Goal: Task Accomplishment & Management: Complete application form

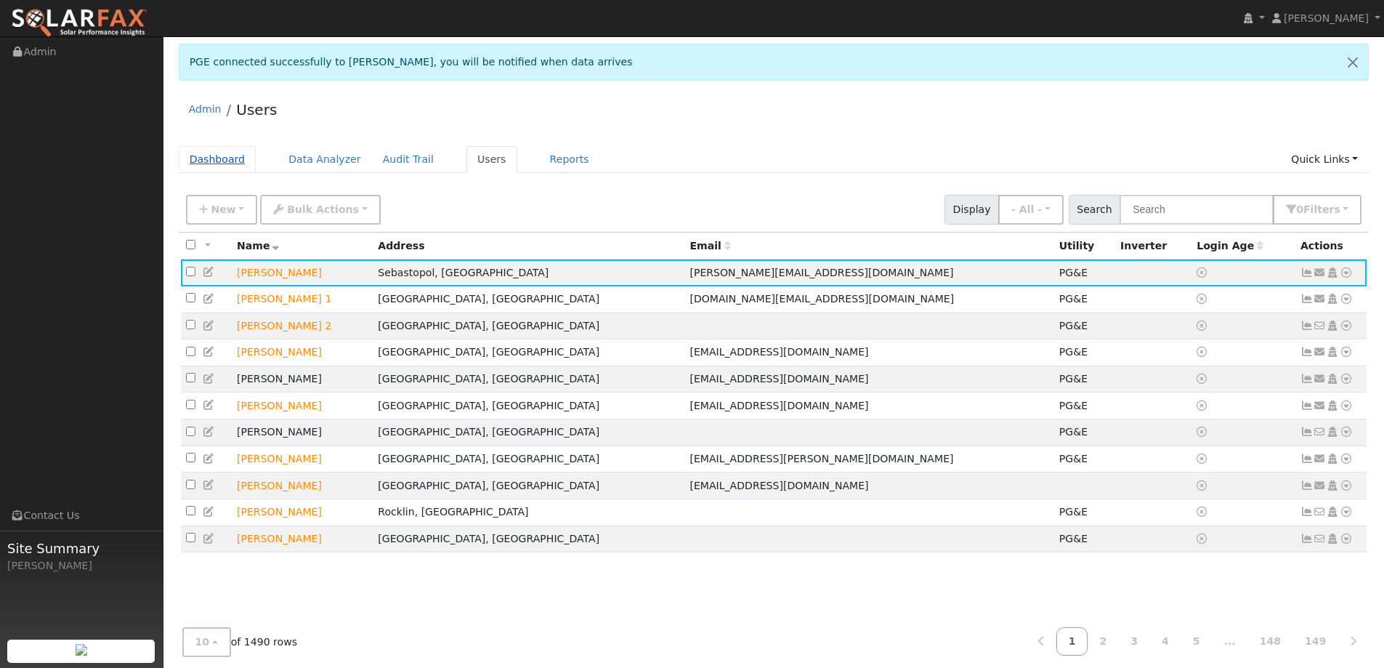
click at [226, 159] on link "Dashboard" at bounding box center [218, 159] width 78 height 27
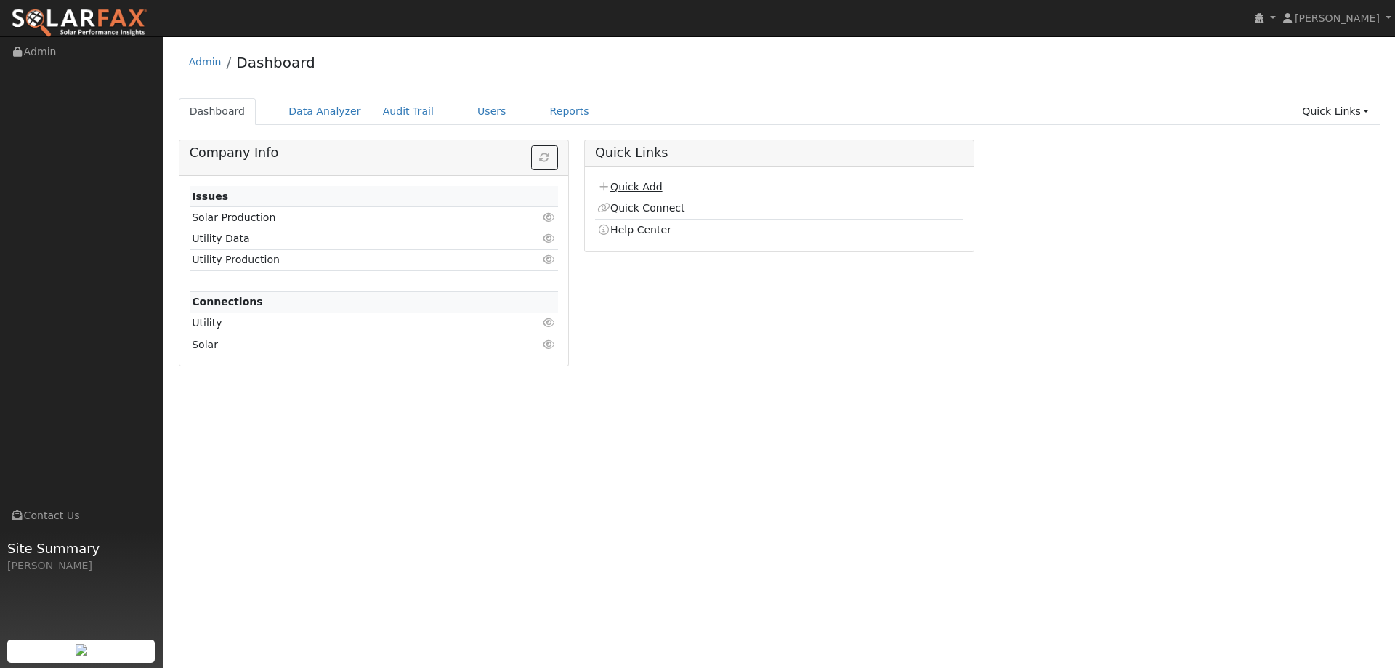
click at [647, 184] on link "Quick Add" at bounding box center [629, 187] width 65 height 12
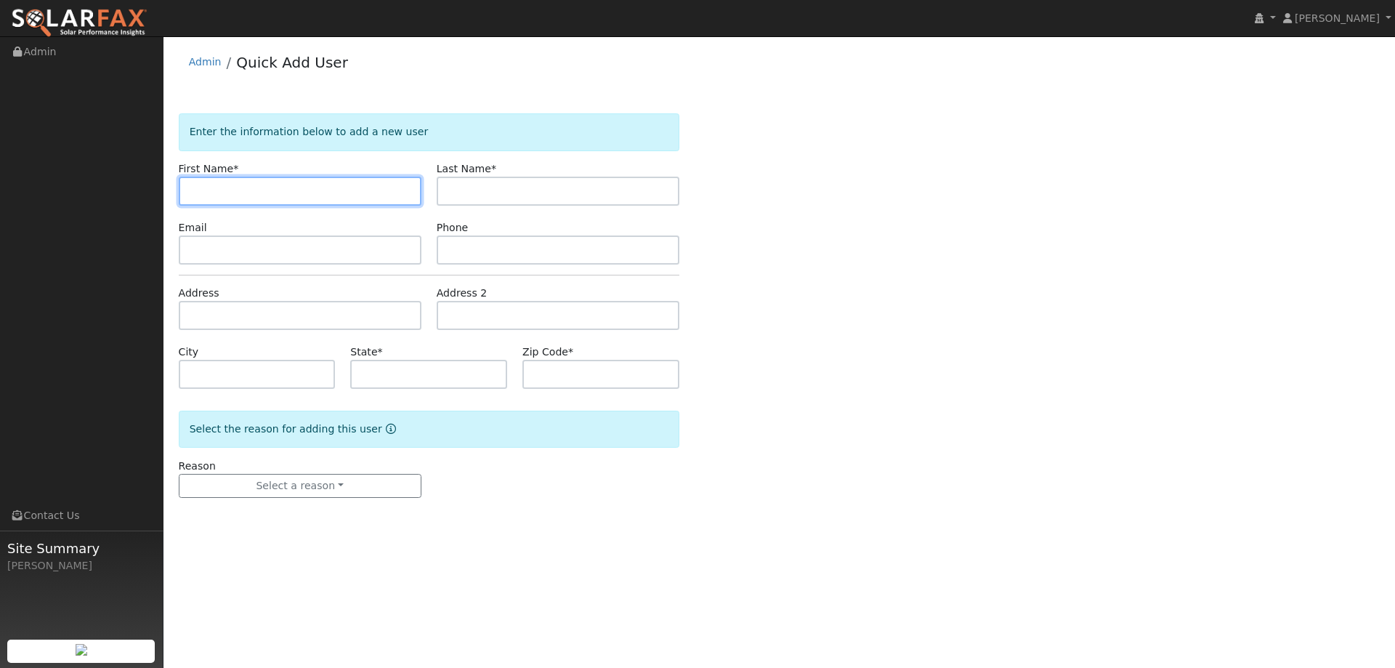
click at [204, 183] on input "text" at bounding box center [300, 191] width 243 height 29
paste input "Ray"
click at [193, 193] on input "Ray" at bounding box center [300, 191] width 243 height 29
click at [197, 193] on input "Ray" at bounding box center [300, 191] width 243 height 29
type input "Ray"
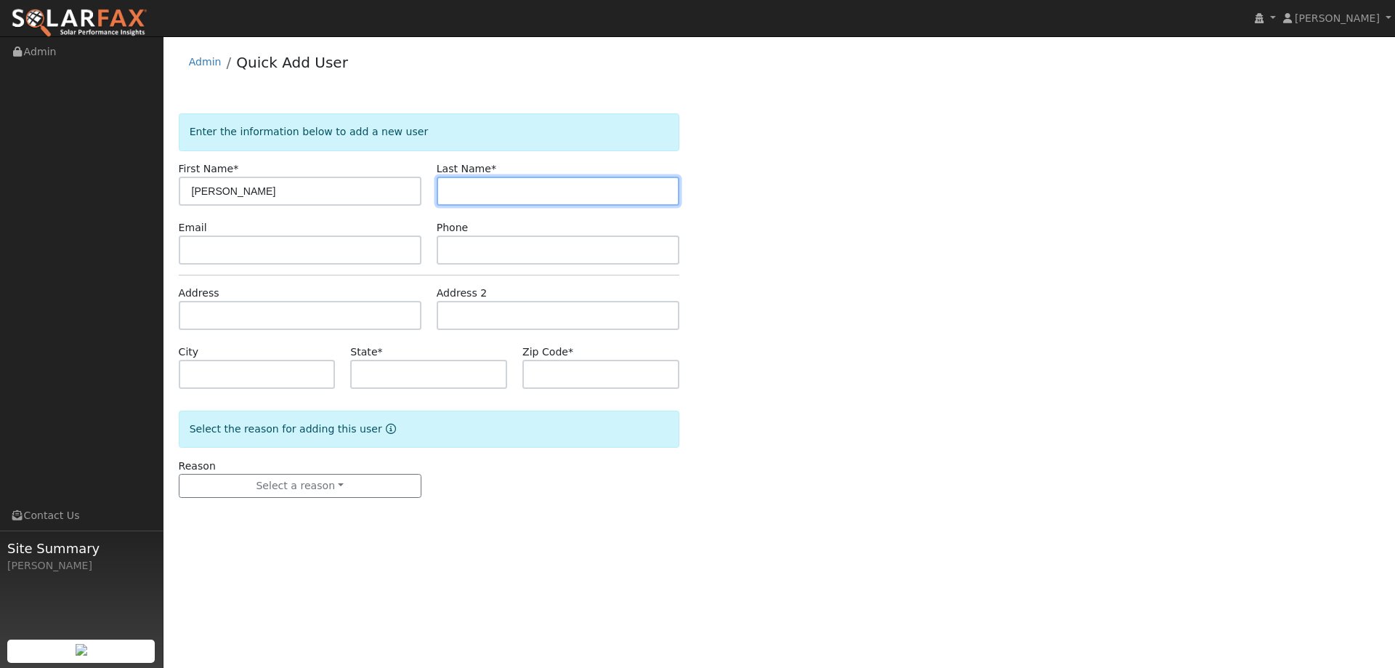
click at [502, 182] on input "text" at bounding box center [558, 191] width 243 height 29
click at [491, 182] on input "text" at bounding box center [558, 191] width 243 height 29
paste input "Horwath"
click at [453, 188] on input "Horwath" at bounding box center [558, 191] width 243 height 29
type input "Horwath"
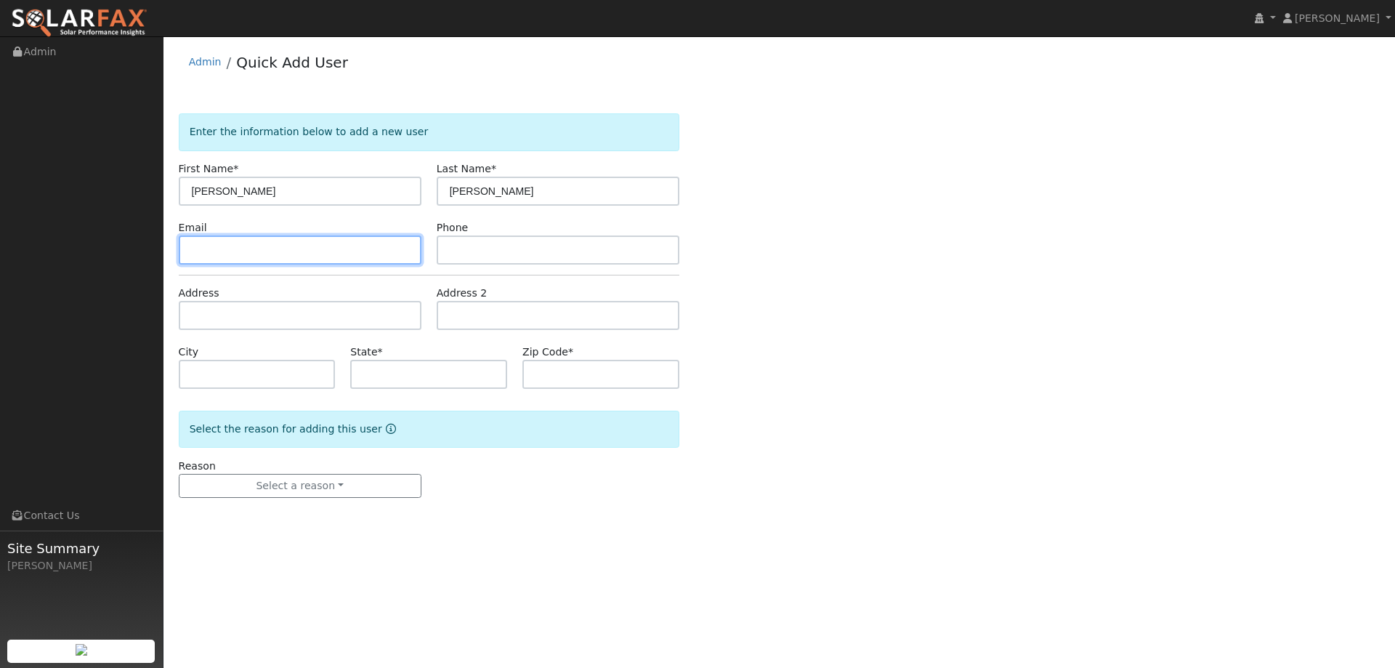
click at [277, 257] on input "text" at bounding box center [300, 249] width 243 height 29
click at [227, 250] on input "text" at bounding box center [300, 249] width 243 height 29
paste input "[PERSON_NAME][EMAIL_ADDRESS][PERSON_NAME][DOMAIN_NAME]"
click at [193, 250] on input "[PERSON_NAME][EMAIL_ADDRESS][PERSON_NAME][DOMAIN_NAME]" at bounding box center [300, 249] width 243 height 29
type input "[PERSON_NAME][EMAIL_ADDRESS][PERSON_NAME][DOMAIN_NAME]"
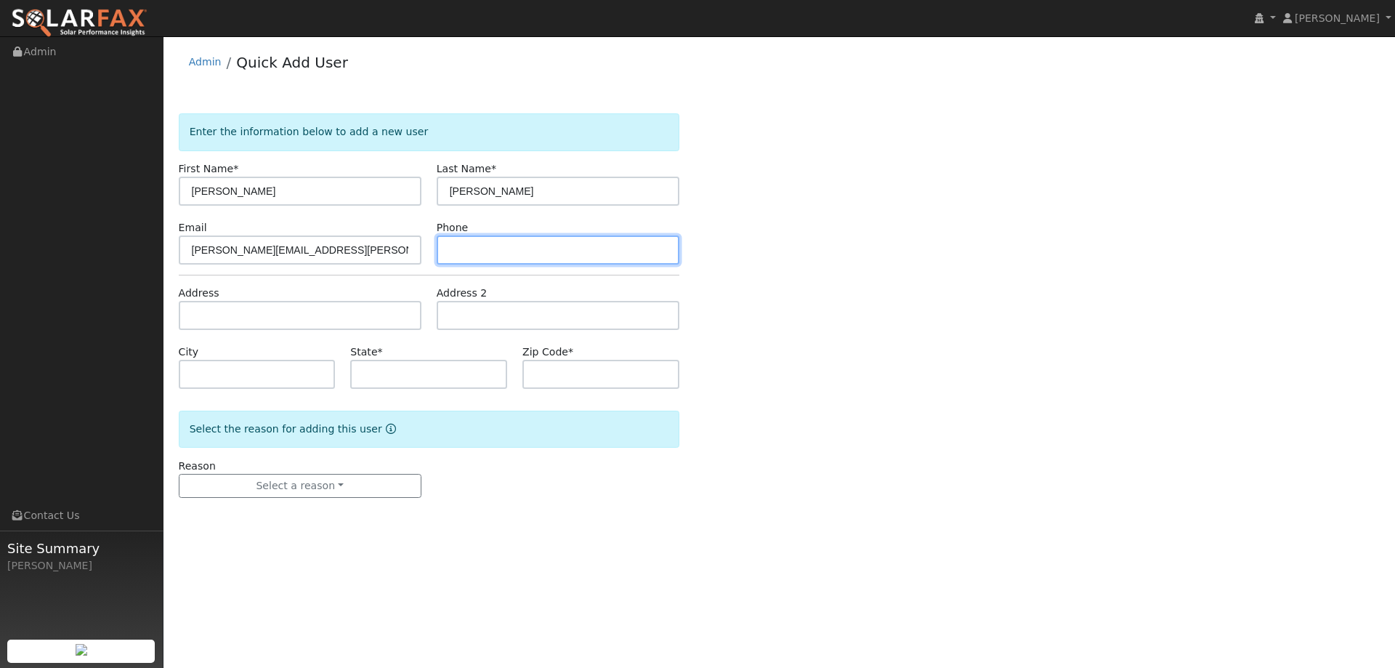
click at [509, 258] on input "text" at bounding box center [558, 249] width 243 height 29
click at [467, 255] on input "text" at bounding box center [558, 249] width 243 height 29
paste input "(916) 799-8142"
click at [454, 253] on input "(916) 799-8142" at bounding box center [558, 249] width 243 height 29
click at [452, 251] on input "(916) 799-8142" at bounding box center [558, 249] width 243 height 29
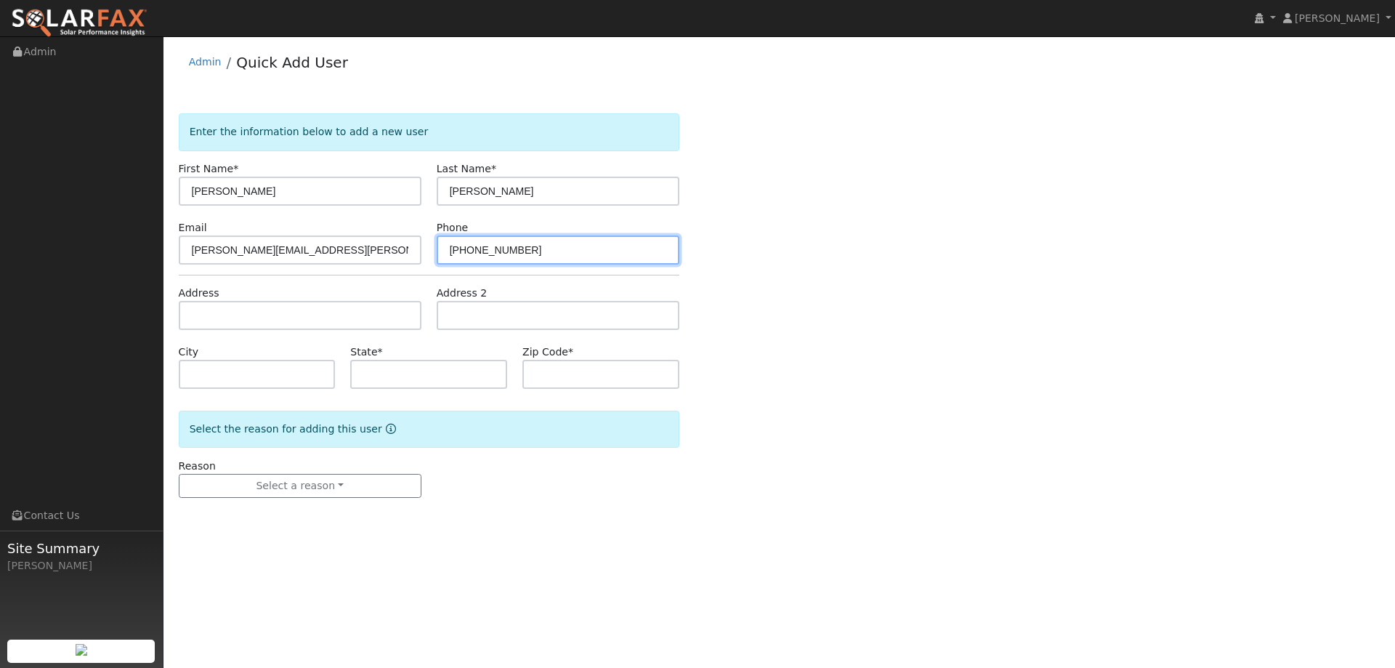
type input "(916) 799-8142"
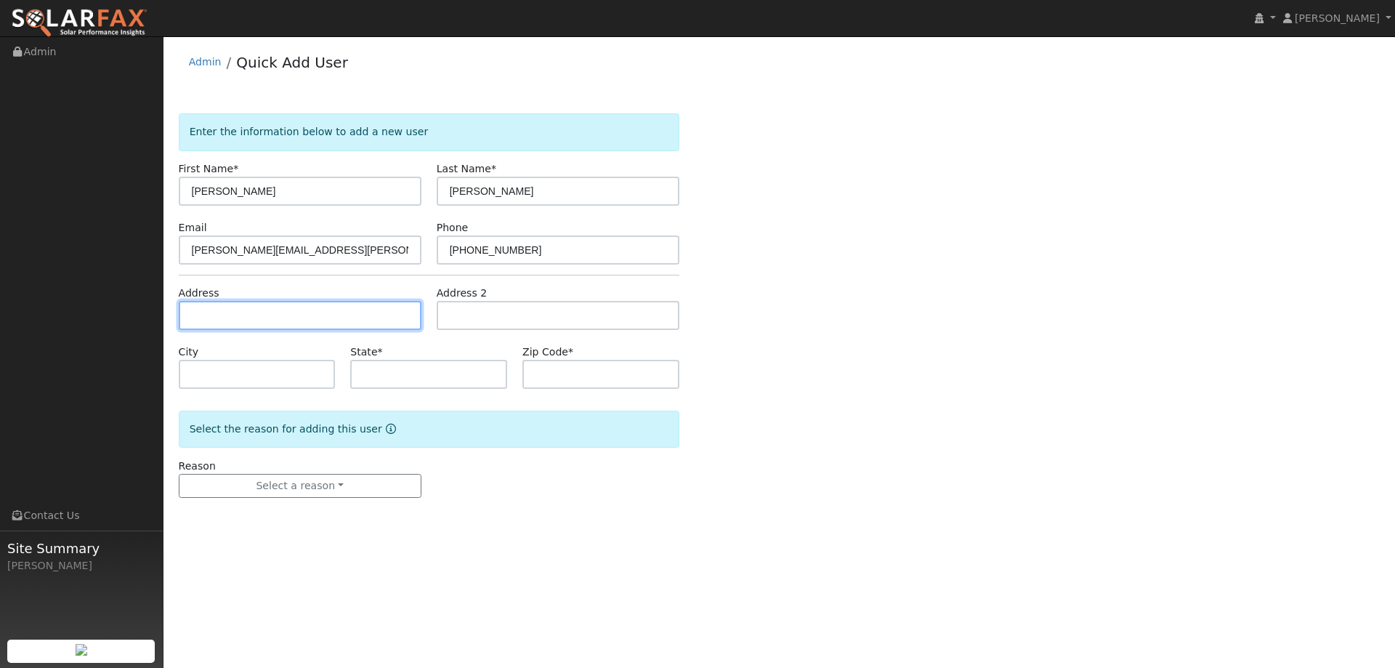
click at [318, 321] on input "text" at bounding box center [300, 315] width 243 height 29
click at [191, 310] on input "text" at bounding box center [300, 315] width 243 height 29
paste input "3024 Hillside Ct"
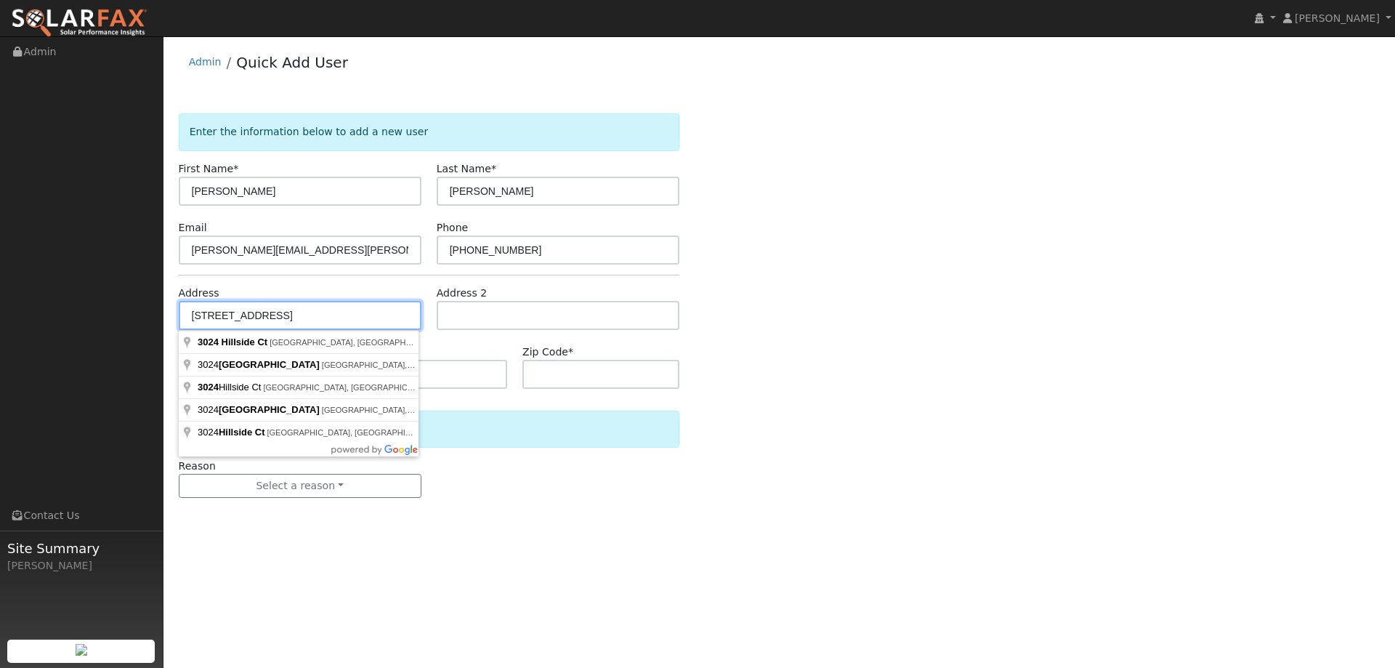
type input "3024 Hillside Court"
type input "Fairfield"
type input "CA"
type input "94533"
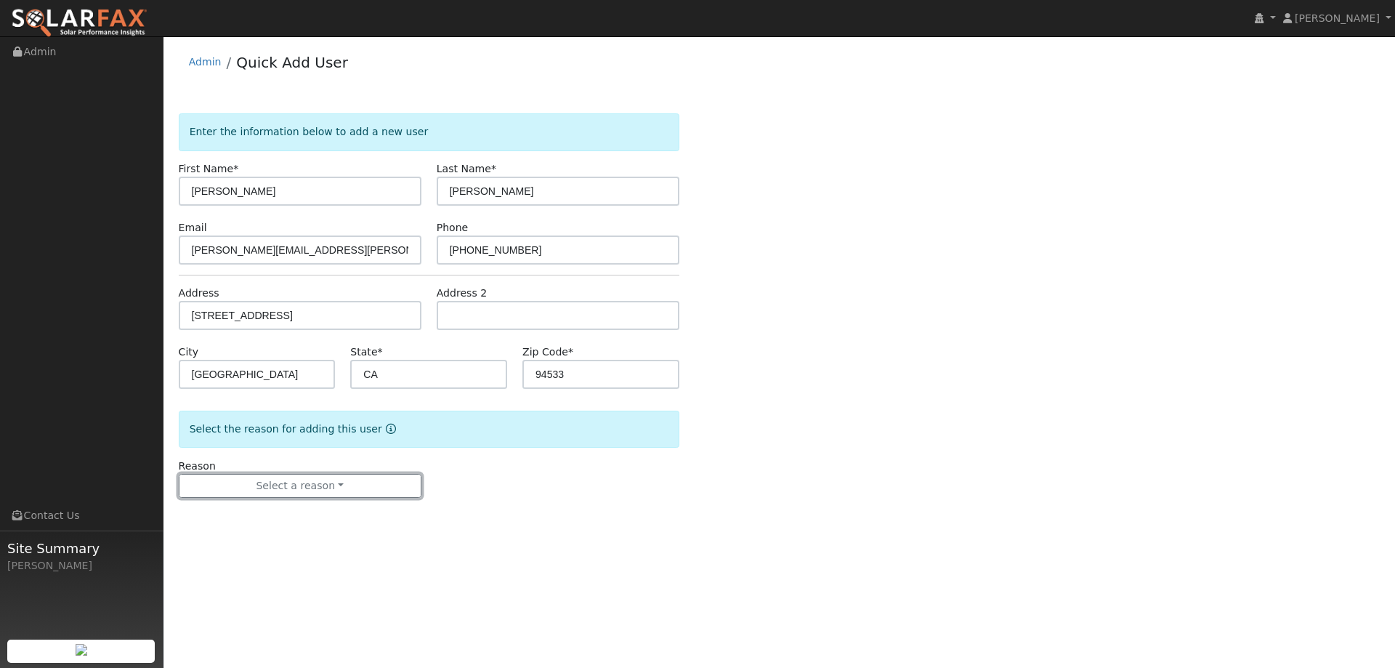
drag, startPoint x: 384, startPoint y: 478, endPoint x: 360, endPoint y: 506, distance: 36.6
click at [383, 478] on button "Select a reason" at bounding box center [300, 486] width 243 height 25
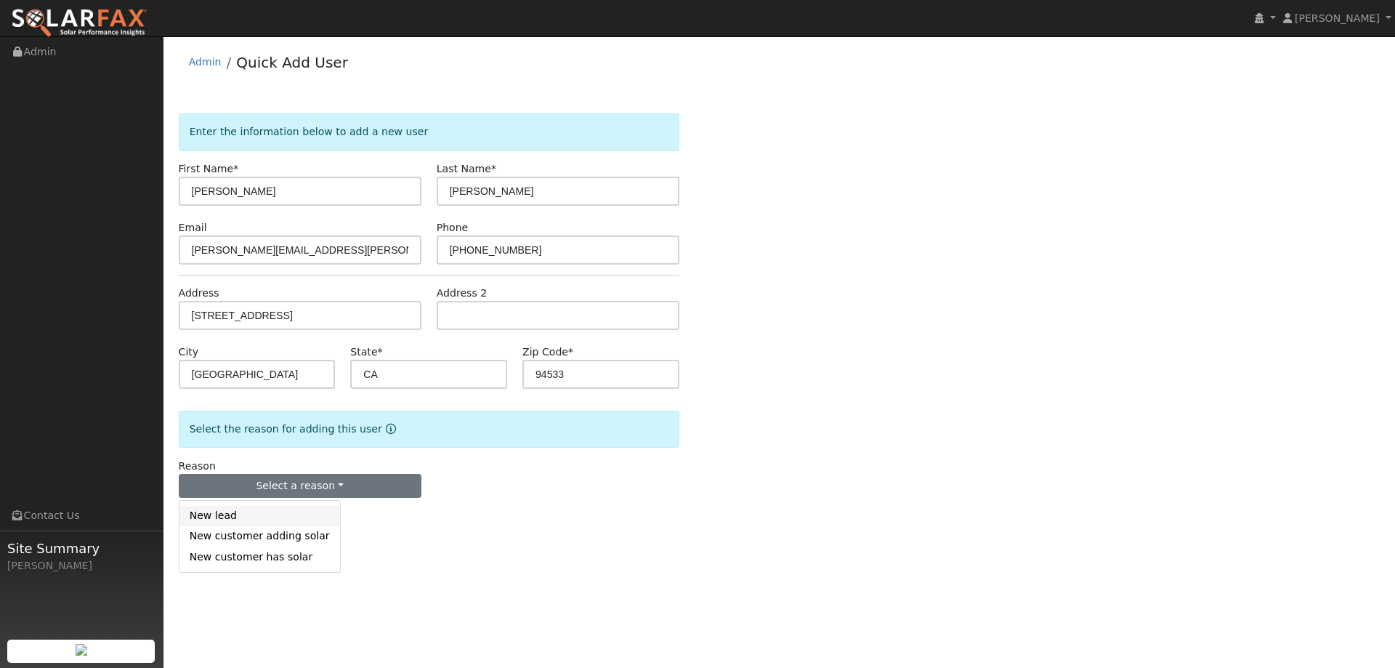
click at [284, 512] on link "New lead" at bounding box center [259, 516] width 161 height 20
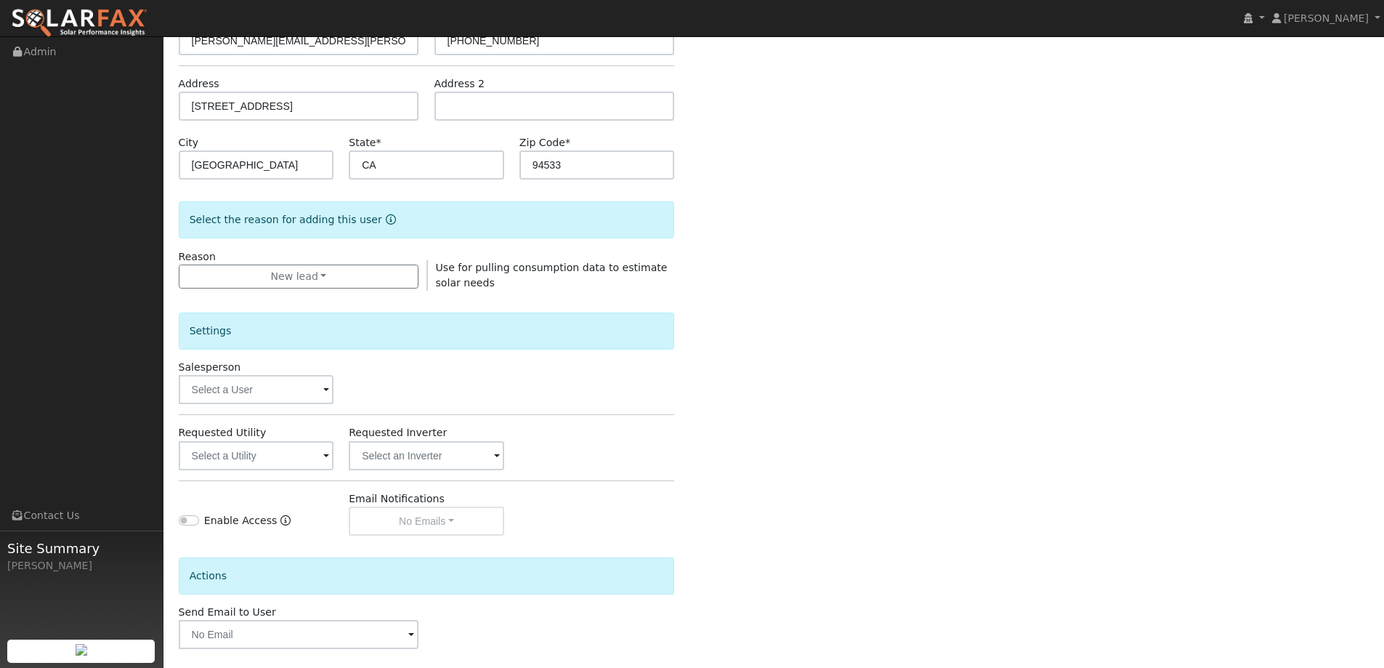
scroll to position [273, 0]
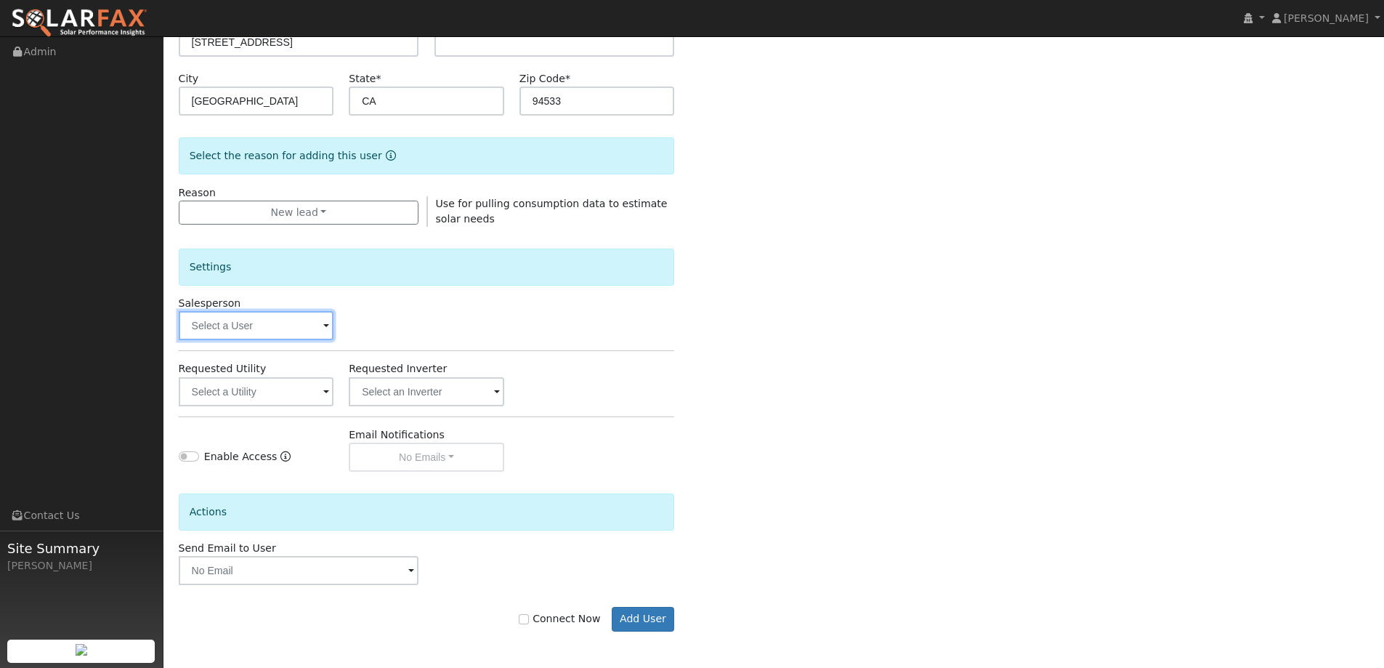
click at [248, 328] on input "text" at bounding box center [257, 325] width 156 height 29
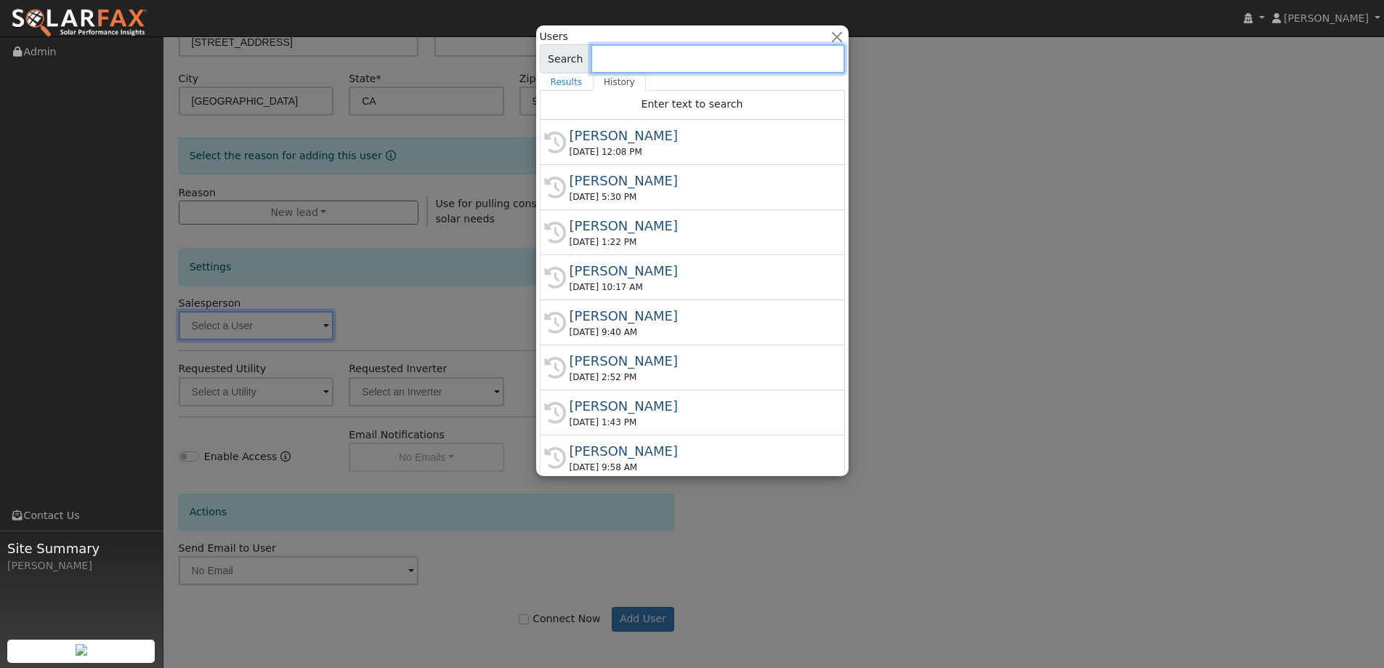
click at [671, 51] on input at bounding box center [718, 58] width 254 height 29
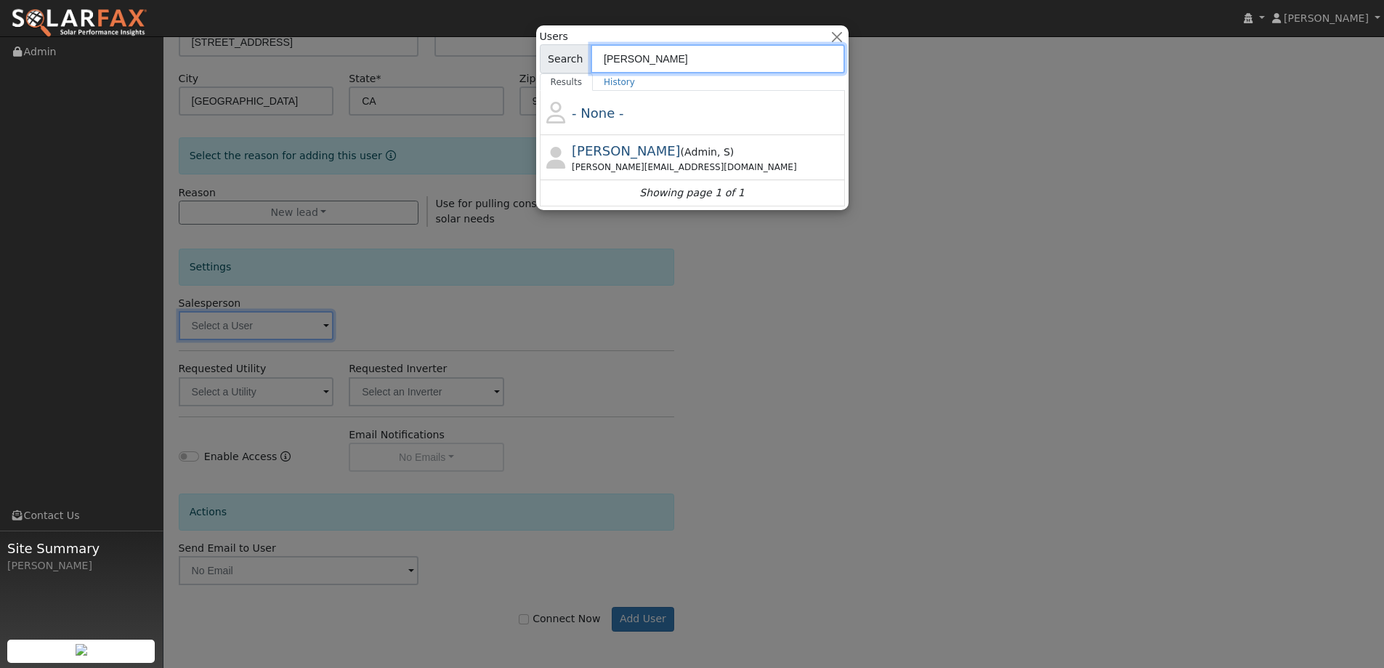
type input "adam"
click at [717, 155] on span "Admin" at bounding box center [723, 152] width 13 height 12
type input "Adam Hedemark"
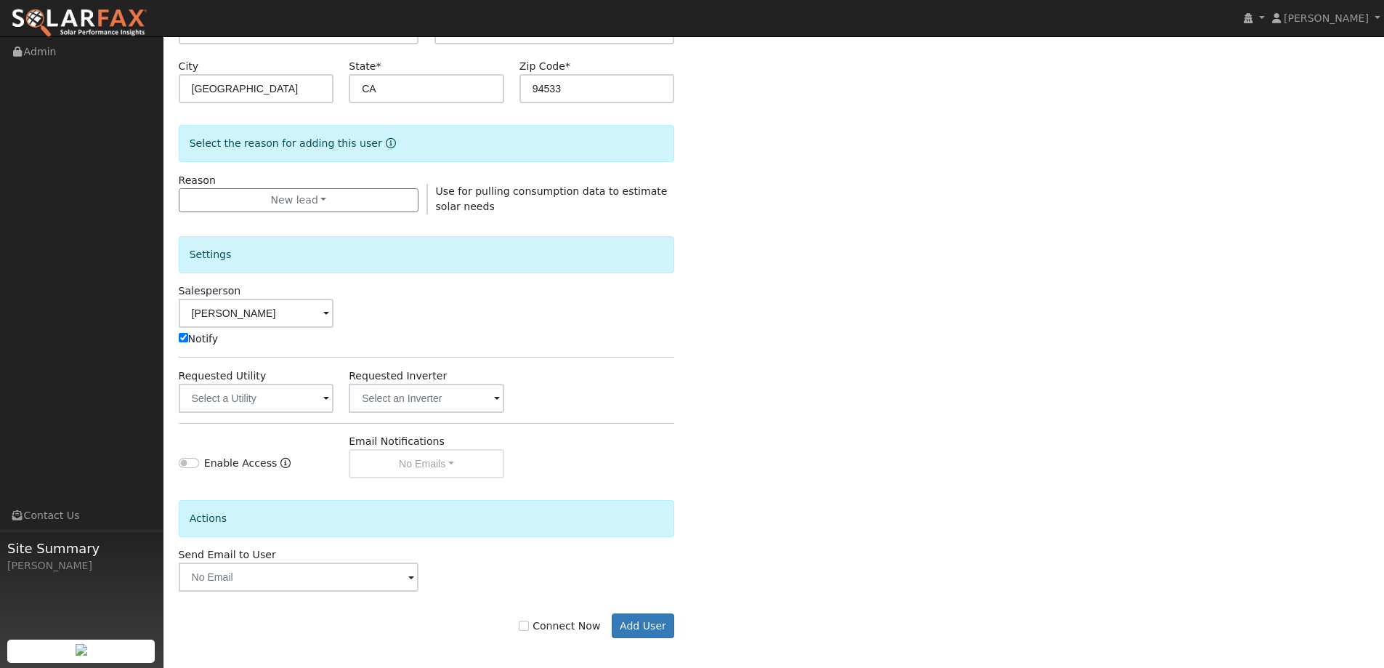
scroll to position [292, 0]
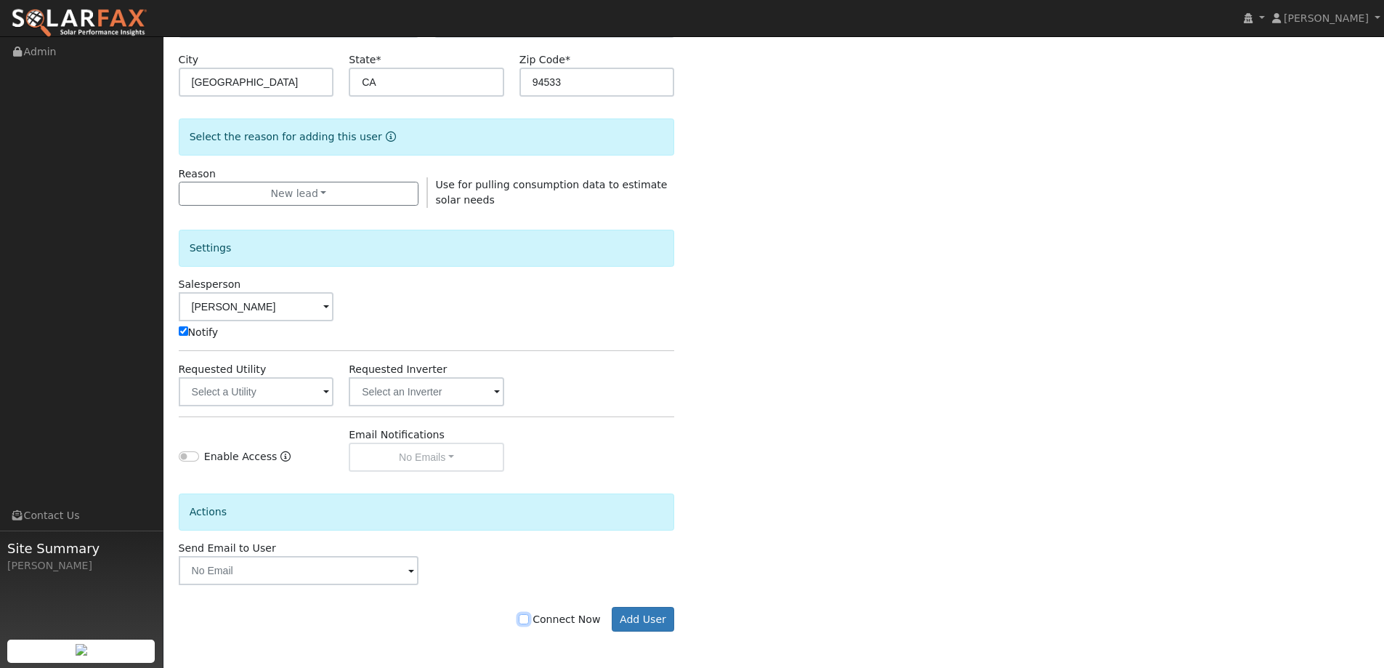
click at [529, 620] on input "Connect Now" at bounding box center [524, 619] width 10 height 10
checkbox input "true"
click at [640, 632] on form "Enter the information below to add a new user First Name * Ray Last Name * Horw…" at bounding box center [427, 240] width 496 height 839
click at [640, 621] on button "Add User" at bounding box center [643, 619] width 63 height 25
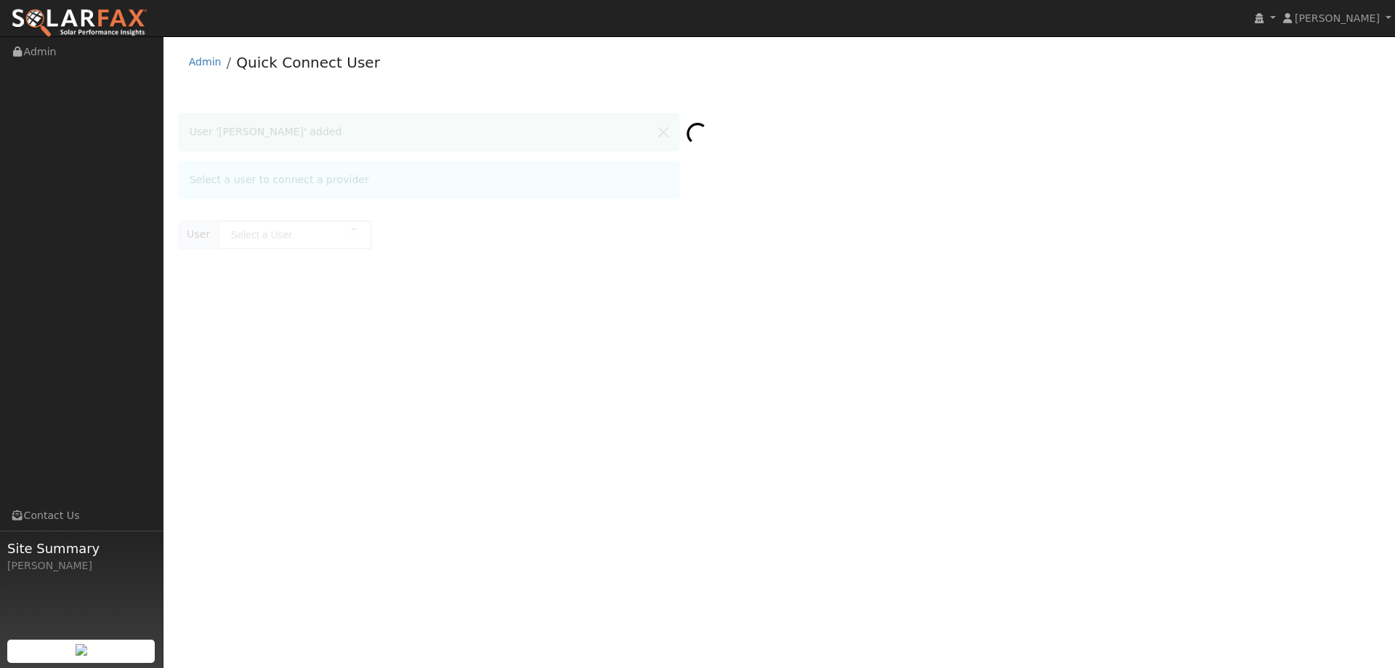
type input "Ray Horwath"
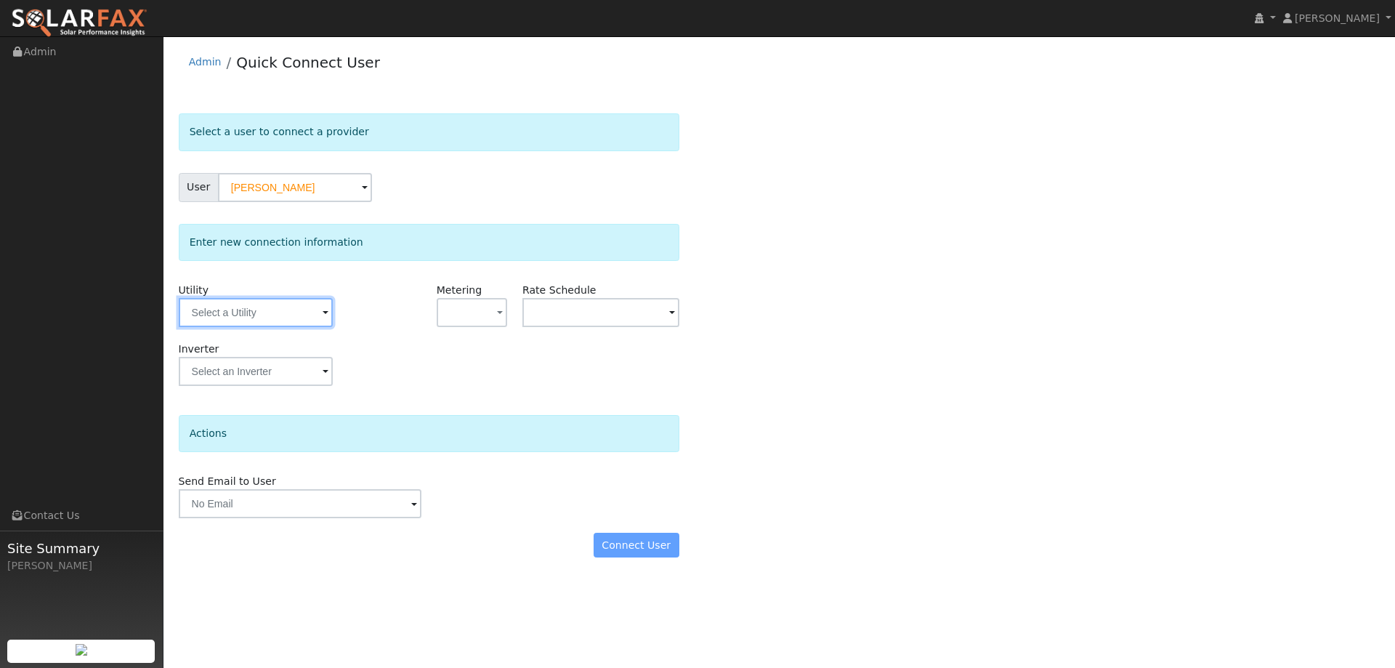
click at [265, 312] on input "text" at bounding box center [256, 312] width 154 height 29
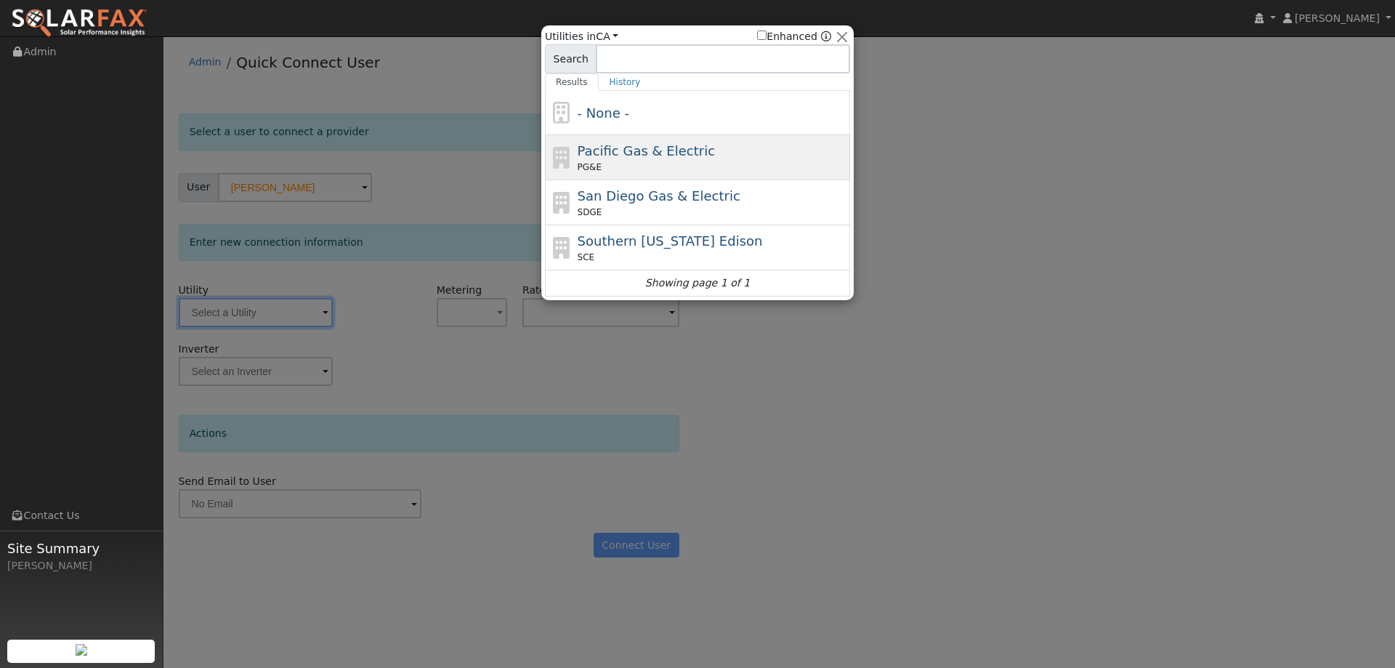
click at [692, 180] on div "Pacific Gas & Electric PG&E" at bounding box center [697, 202] width 305 height 45
type input "PG&E"
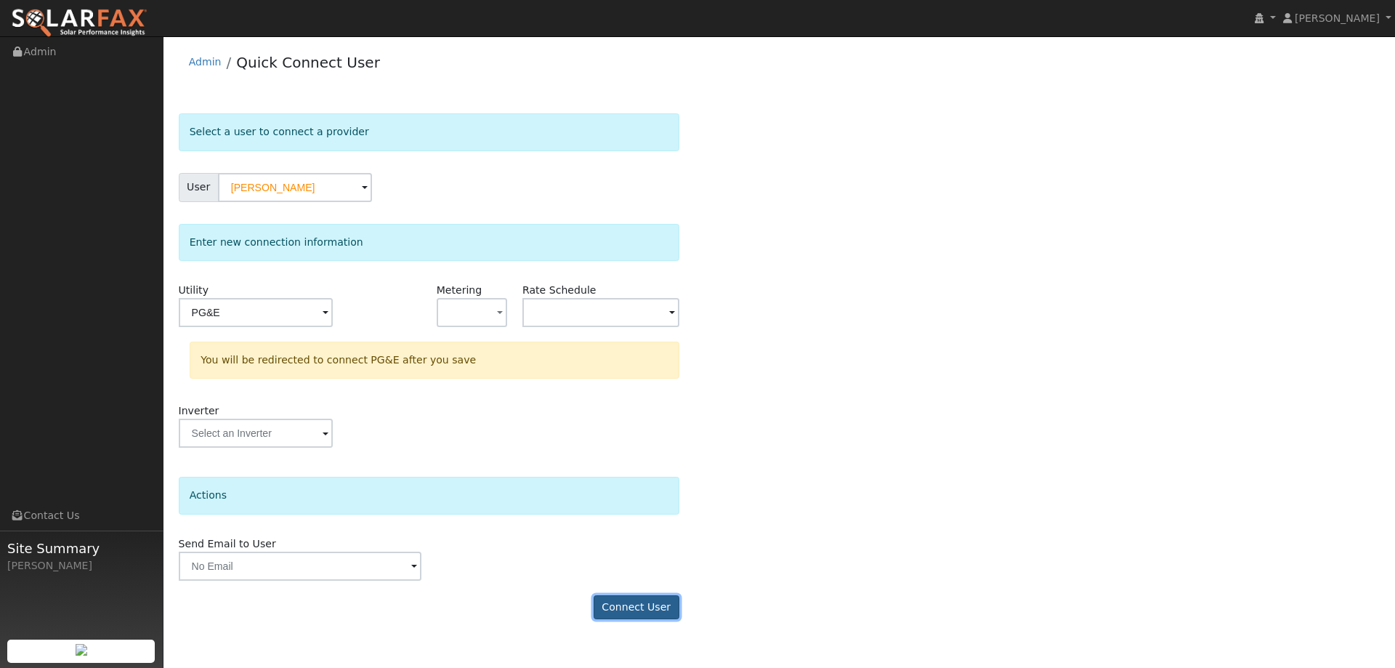
click at [653, 604] on button "Connect User" at bounding box center [637, 607] width 86 height 25
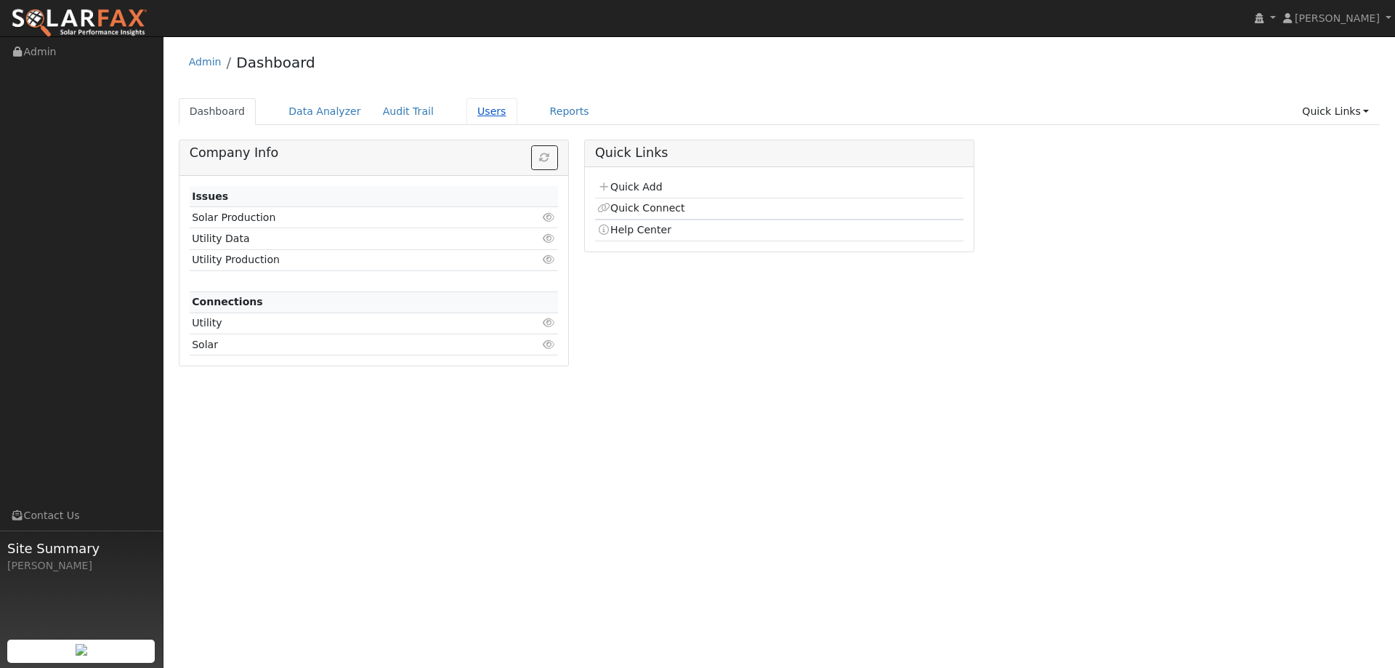
click at [472, 116] on link "Users" at bounding box center [492, 111] width 51 height 27
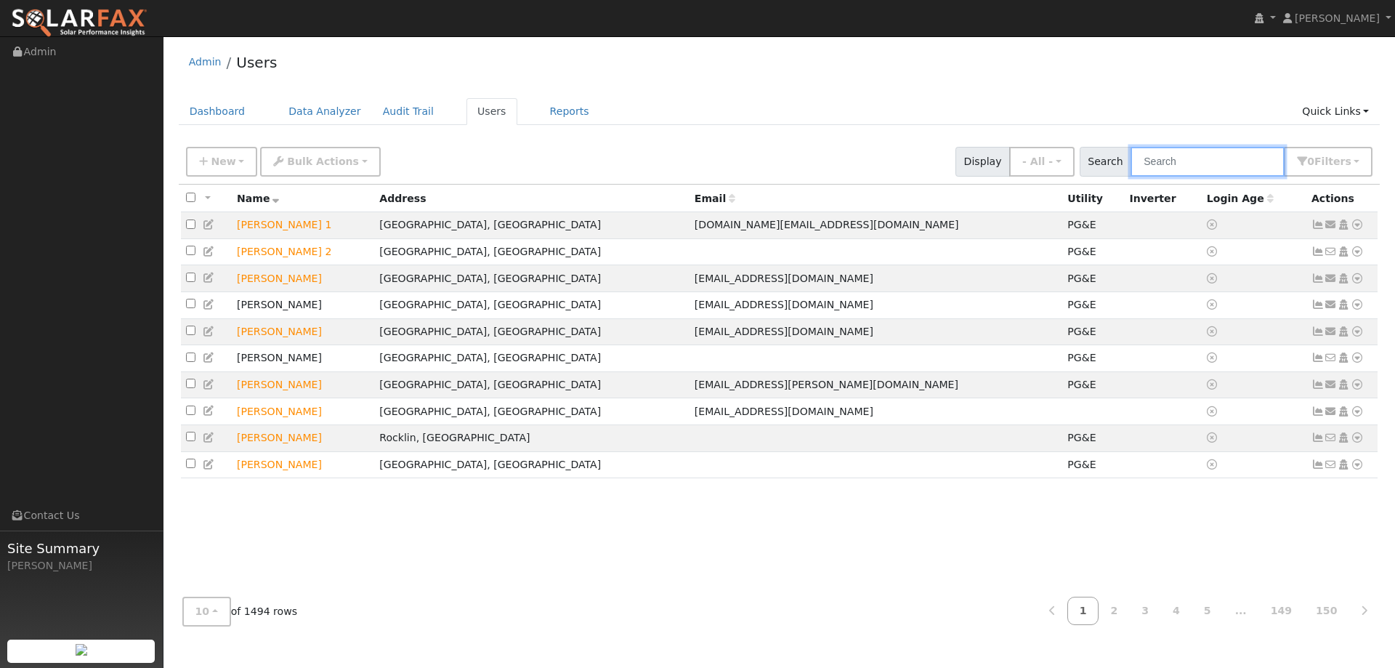
click at [1172, 158] on input "text" at bounding box center [1208, 162] width 154 height 30
paste input "[PERSON_NAME]"
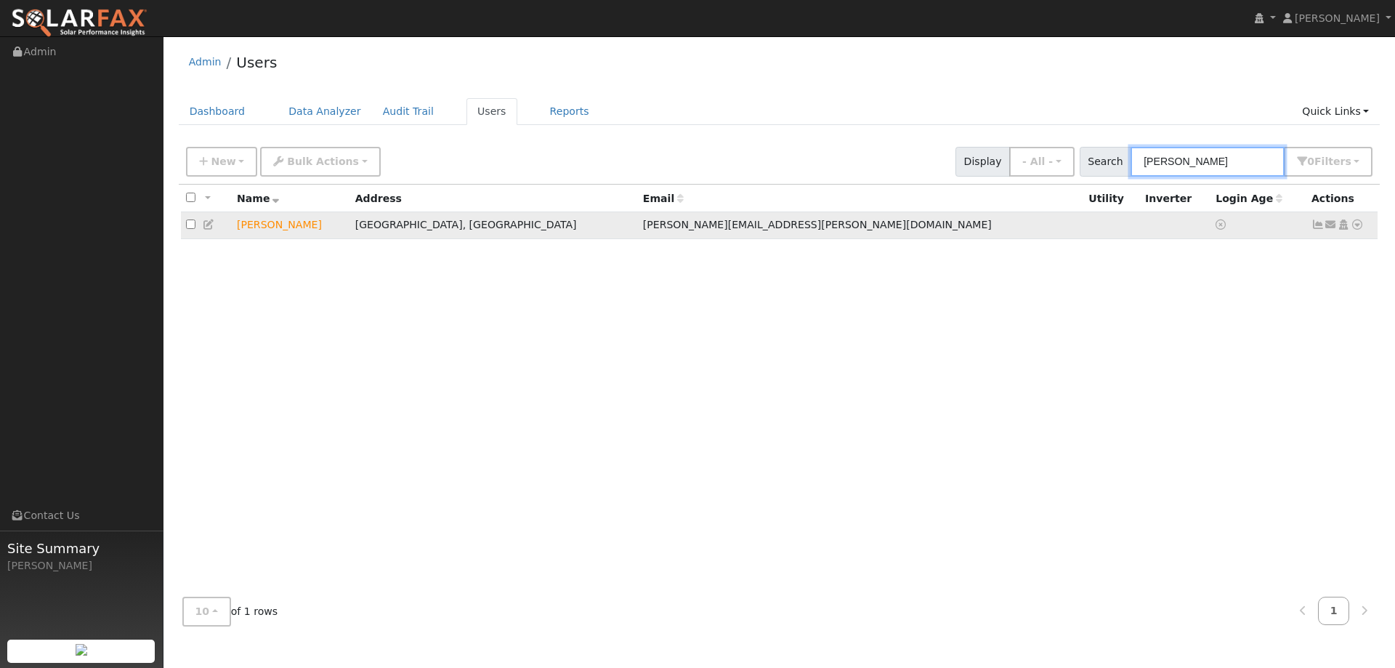
type input "[PERSON_NAME]"
click at [1356, 228] on icon at bounding box center [1357, 224] width 13 height 10
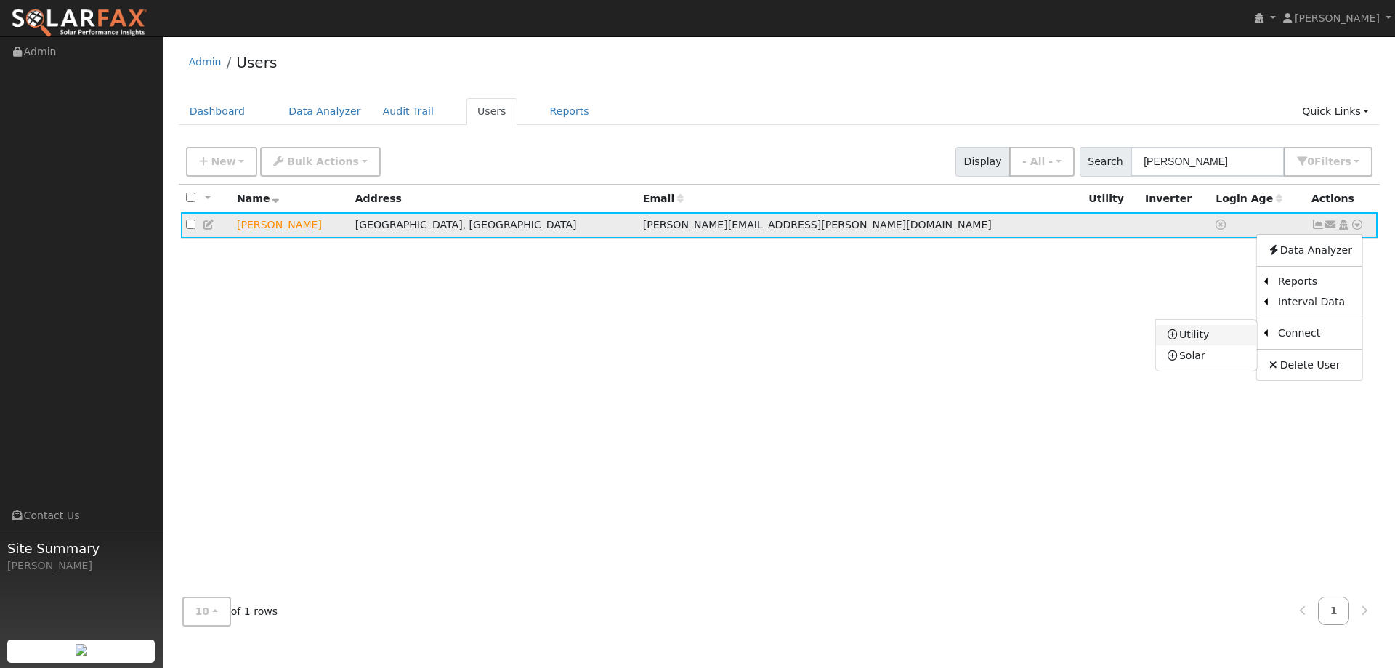
click at [1224, 334] on link "Utility" at bounding box center [1206, 335] width 101 height 20
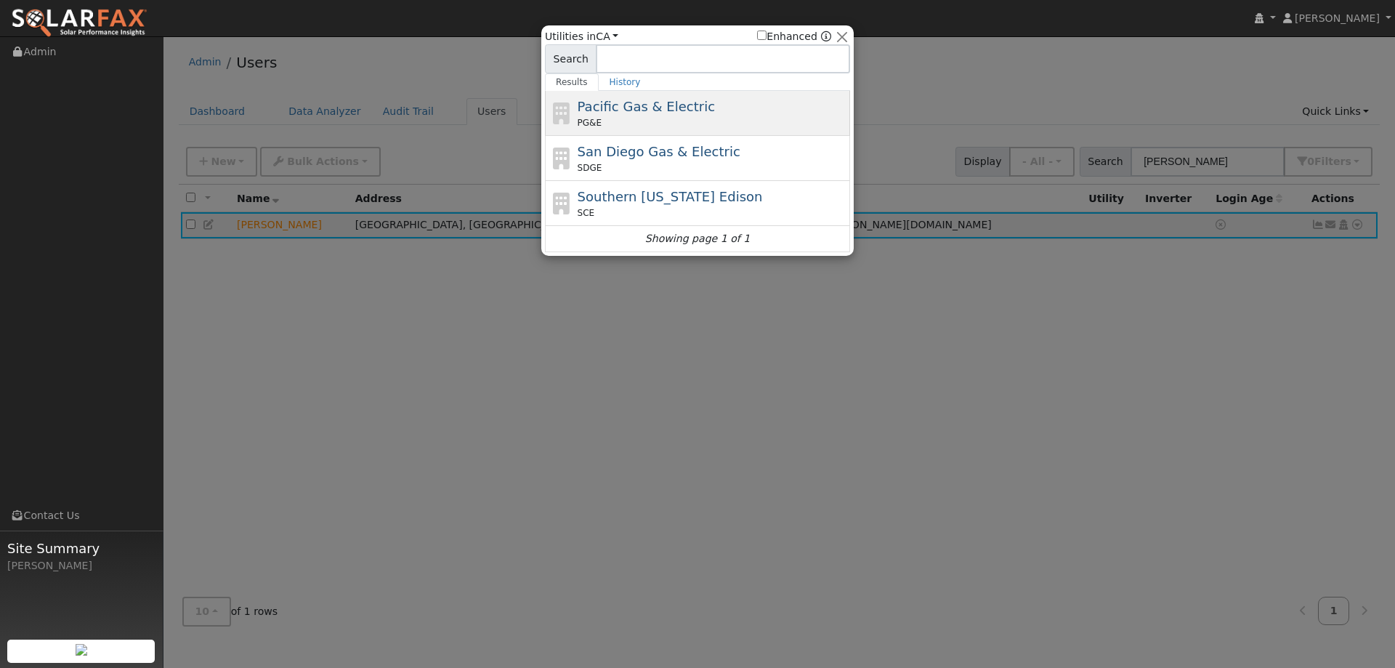
click at [699, 118] on div "PG&E" at bounding box center [713, 122] width 270 height 13
